Goal: Find specific page/section: Find specific page/section

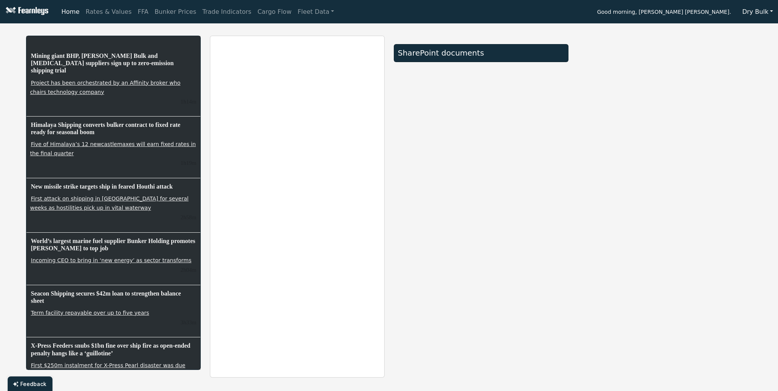
click at [753, 12] on button "Dry Bulk" at bounding box center [758, 12] width 41 height 15
click at [762, 39] on link "Tankers" at bounding box center [768, 42] width 61 height 12
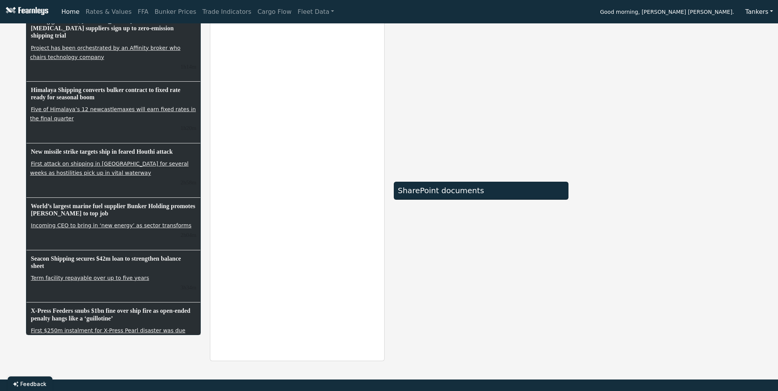
scroll to position [63, 0]
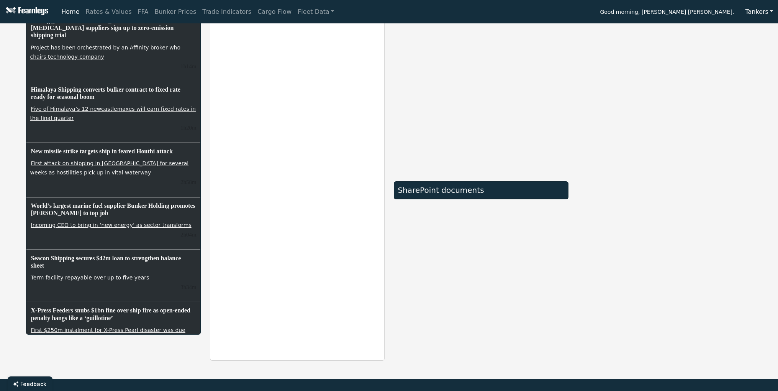
click at [501, 303] on div "SharePoint documents" at bounding box center [481, 180] width 184 height 360
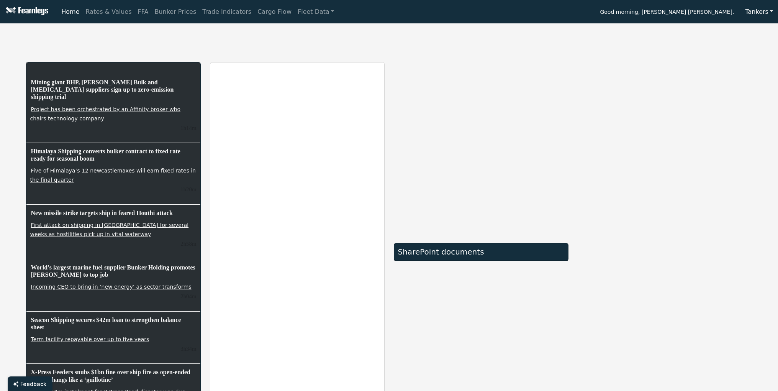
scroll to position [0, 0]
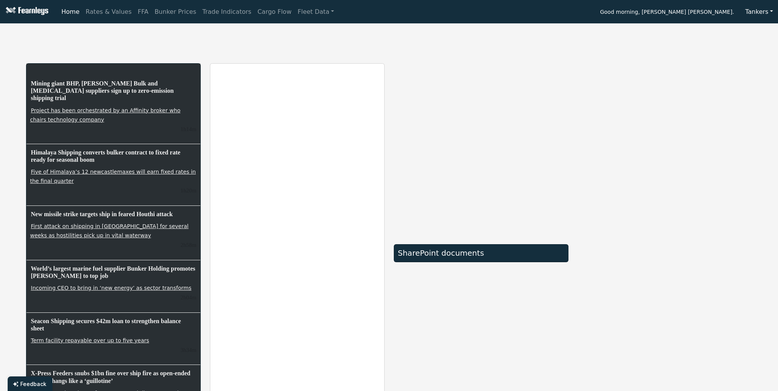
click at [445, 314] on div "SharePoint documents" at bounding box center [481, 243] width 184 height 360
